Goal: Task Accomplishment & Management: Use online tool/utility

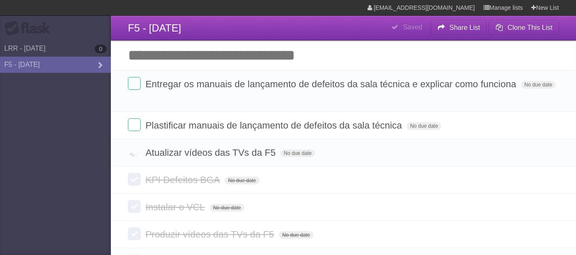
scroll to position [9, 0]
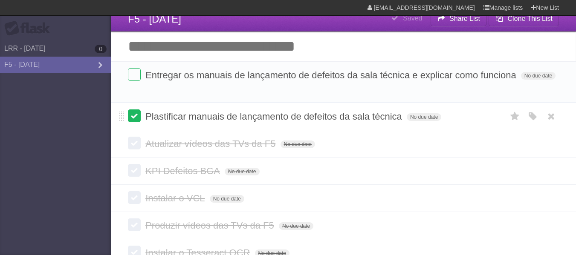
click at [136, 119] on label at bounding box center [134, 116] width 13 height 13
click at [136, 74] on label at bounding box center [134, 74] width 13 height 13
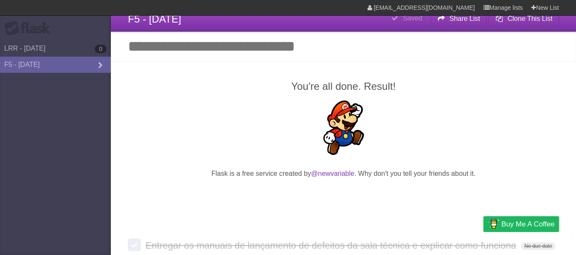
click at [306, 89] on h2 "You're all done. Result!" at bounding box center [343, 86] width 431 height 15
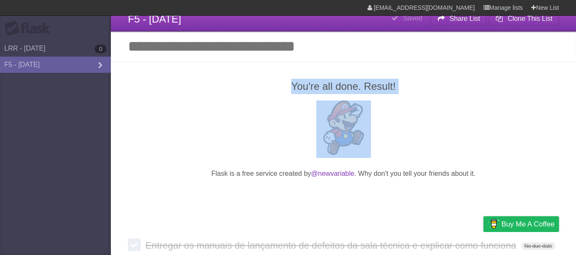
click at [306, 89] on h2 "You're all done. Result!" at bounding box center [343, 86] width 431 height 15
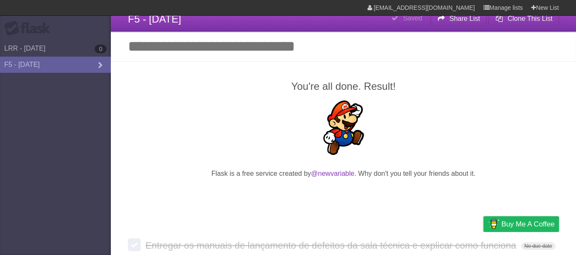
click at [422, 118] on p at bounding box center [343, 130] width 431 height 58
click at [431, 176] on p "Flask is a free service created by @newvariable . Why don't you tell your frien…" at bounding box center [343, 174] width 431 height 10
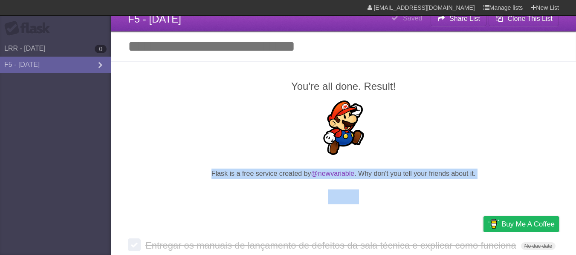
click at [431, 176] on p "Flask is a free service created by @newvariable . Why don't you tell your frien…" at bounding box center [343, 174] width 431 height 10
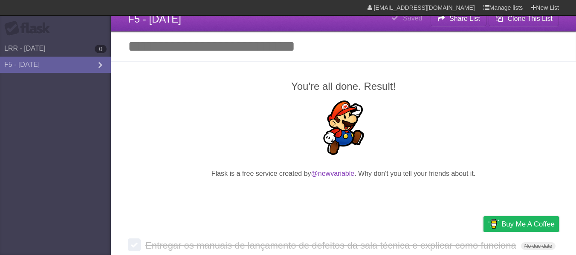
click at [482, 148] on p at bounding box center [343, 130] width 431 height 58
